Goal: Task Accomplishment & Management: Use online tool/utility

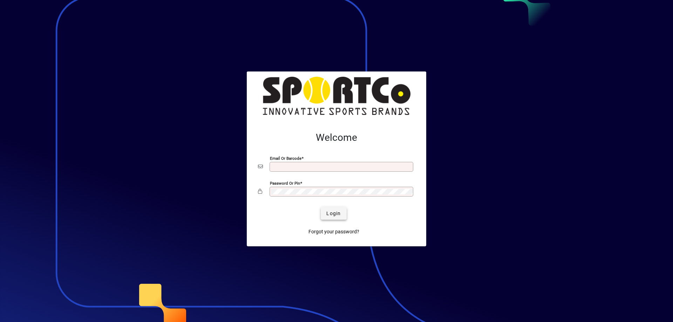
type input "**********"
click at [330, 216] on span "Login" at bounding box center [334, 213] width 14 height 7
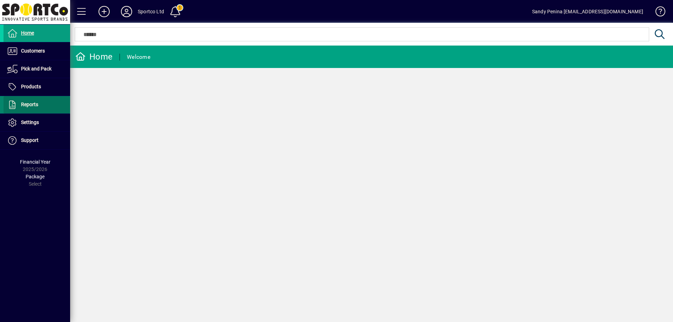
click at [34, 100] on span at bounding box center [37, 104] width 67 height 17
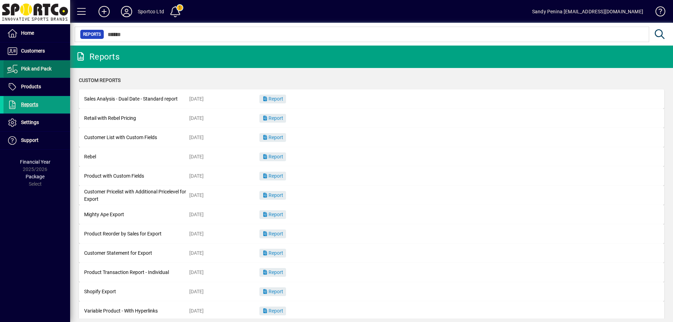
click at [36, 67] on span "Pick and Pack" at bounding box center [36, 69] width 31 height 6
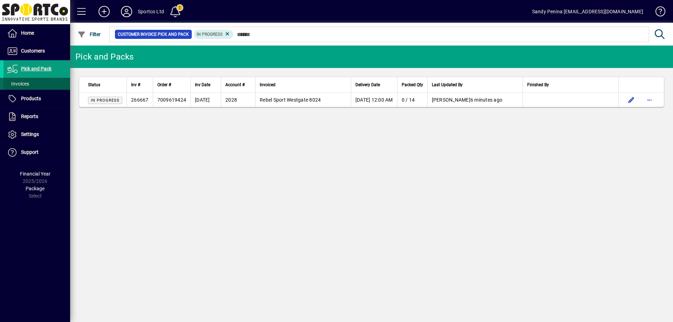
click at [21, 84] on span "Invoices" at bounding box center [18, 84] width 22 height 6
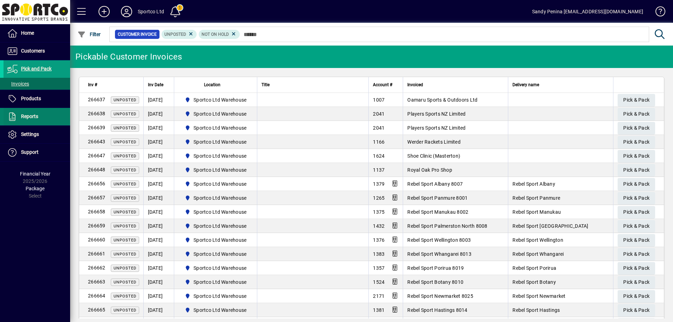
click at [23, 112] on span at bounding box center [37, 116] width 67 height 17
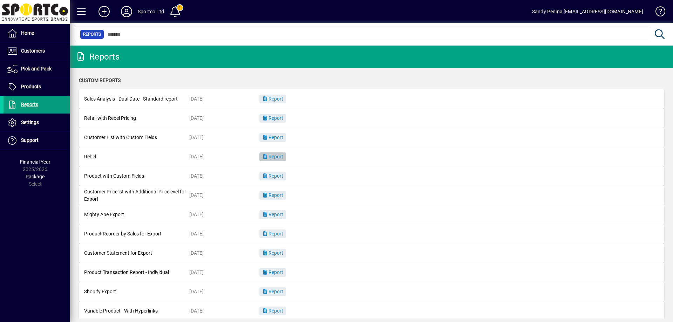
click at [276, 158] on span "Report" at bounding box center [272, 157] width 21 height 6
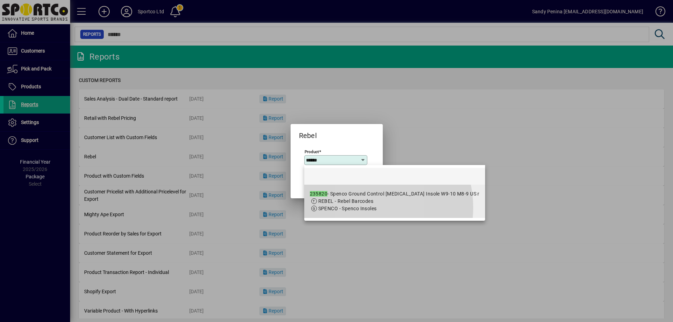
click at [360, 208] on span "SPENCO - Spenco Insoles" at bounding box center [347, 209] width 59 height 6
type input "**********"
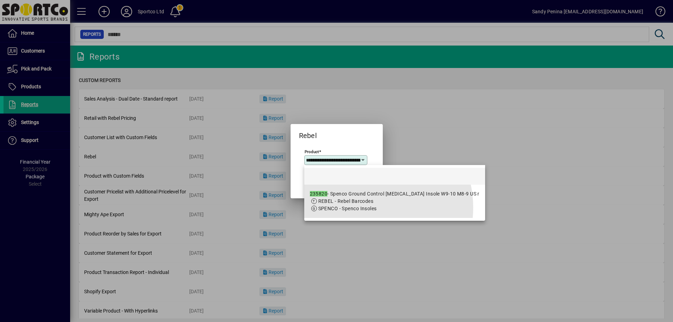
scroll to position [0, 98]
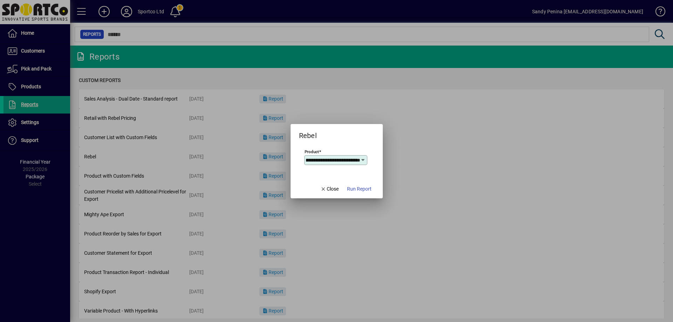
click at [369, 198] on mat-dialog-actions "Close Run Report" at bounding box center [346, 189] width 74 height 19
click at [364, 190] on span "Run Report" at bounding box center [359, 189] width 25 height 7
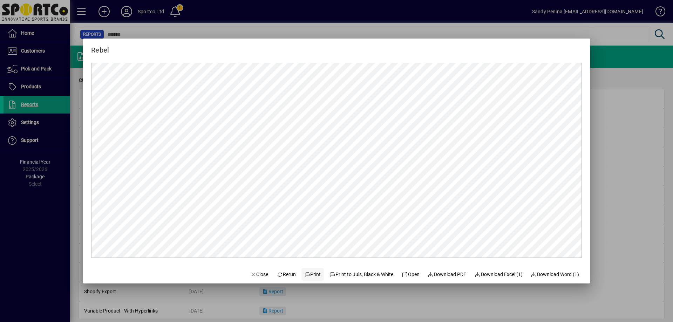
click at [304, 271] on span "Print" at bounding box center [312, 274] width 17 height 7
